Goal: Navigation & Orientation: Find specific page/section

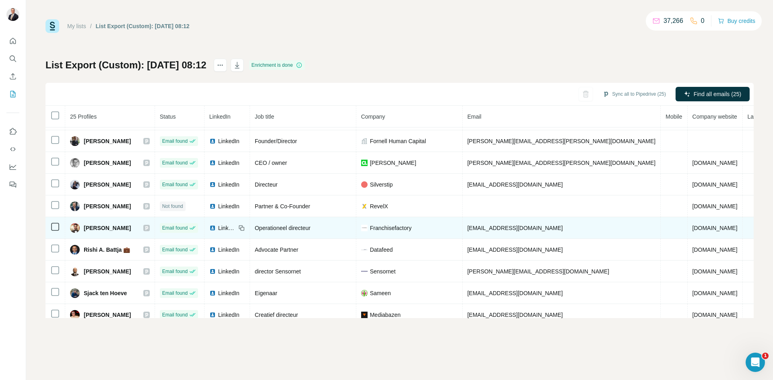
scroll to position [357, 0]
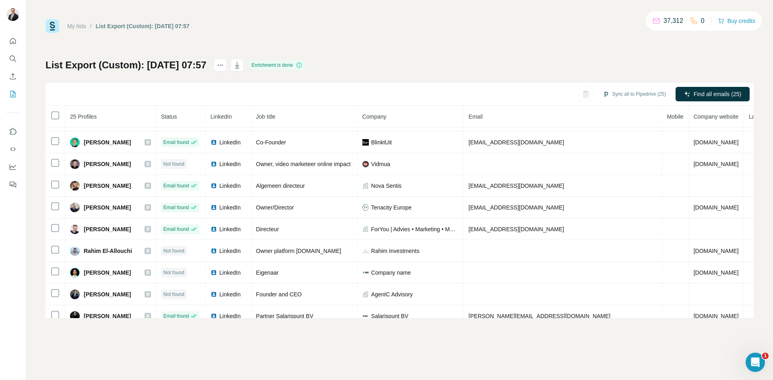
scroll to position [357, 0]
